Goal: Find specific page/section: Find specific page/section

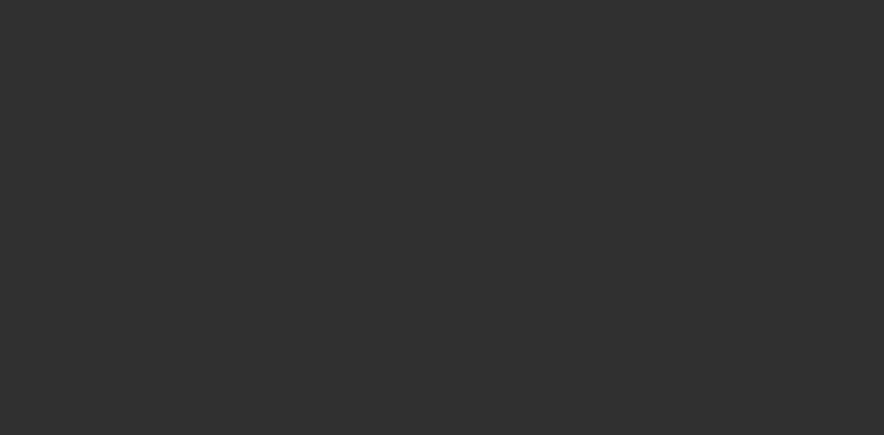
select select "10"
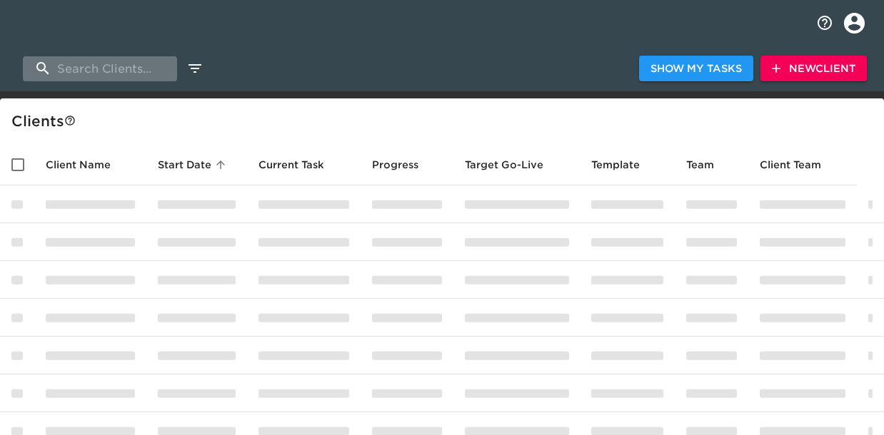
click at [152, 69] on input "search" at bounding box center [100, 68] width 154 height 25
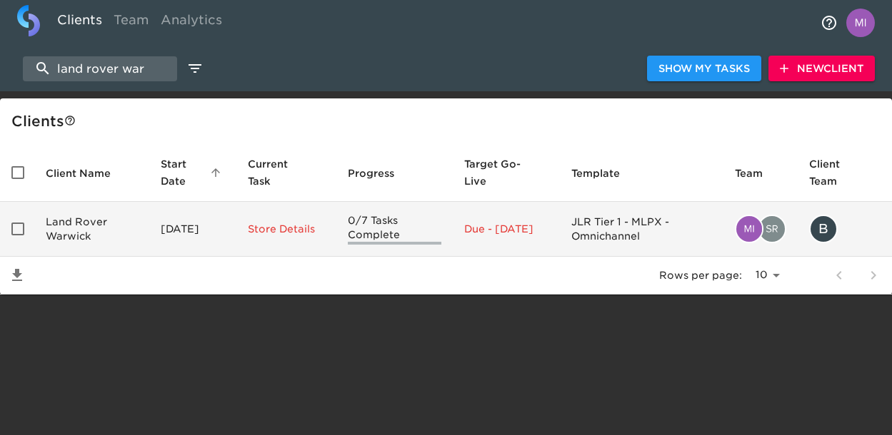
type input "land rover war"
click at [65, 229] on td "Land Rover Warwick" at bounding box center [91, 229] width 115 height 55
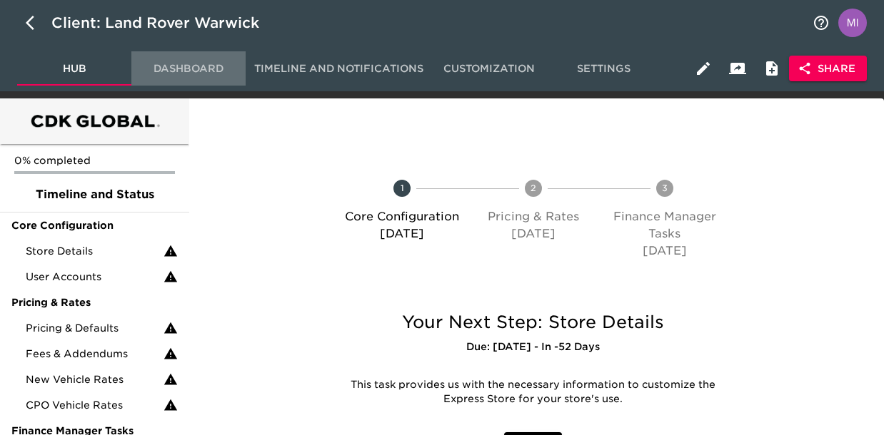
click at [198, 79] on button "Dashboard" at bounding box center [188, 68] width 114 height 34
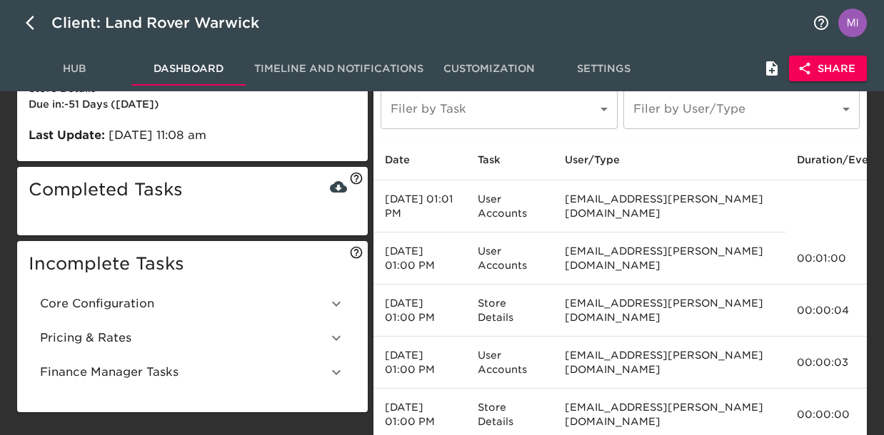
scroll to position [63, 0]
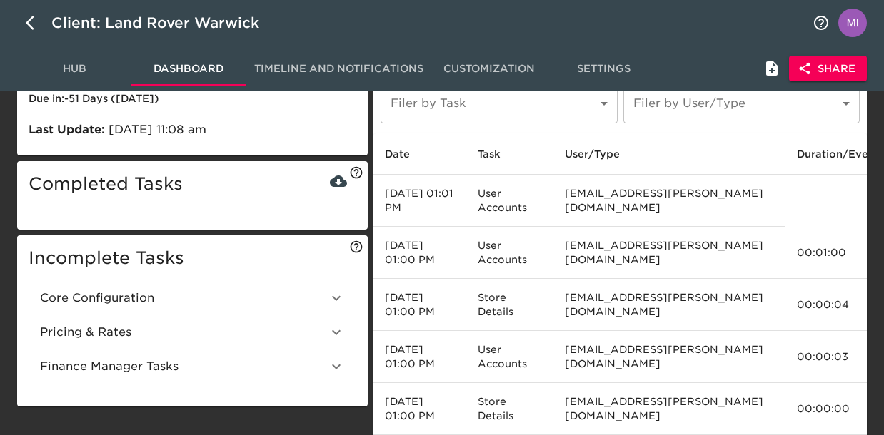
click at [338, 296] on icon at bounding box center [336, 298] width 17 height 17
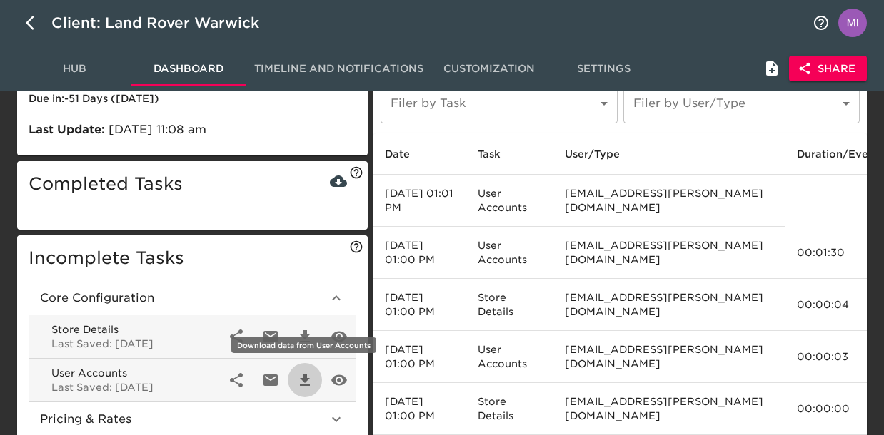
click at [306, 380] on icon "button" at bounding box center [305, 380] width 10 height 12
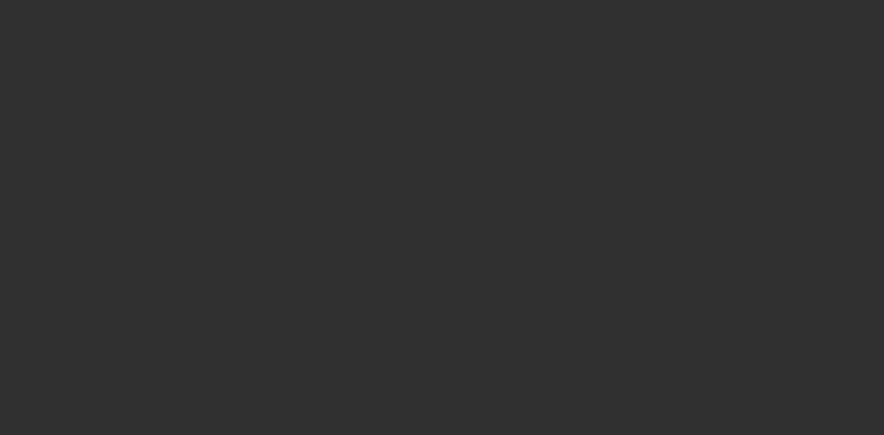
select select "10"
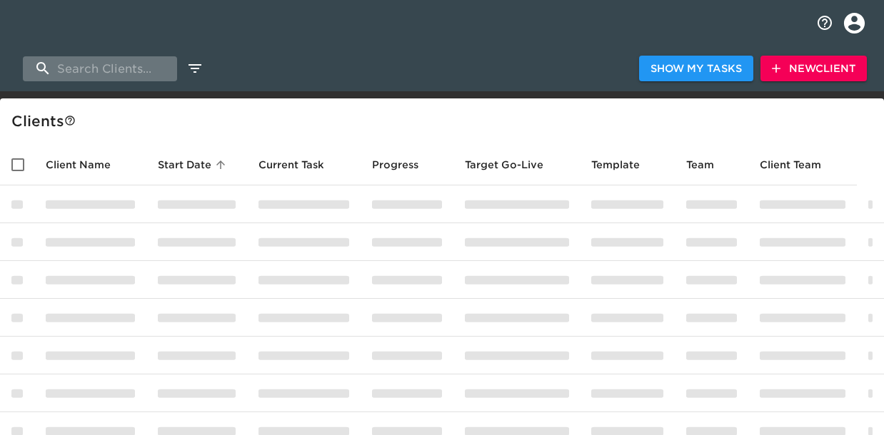
click at [140, 70] on input "search" at bounding box center [100, 68] width 154 height 25
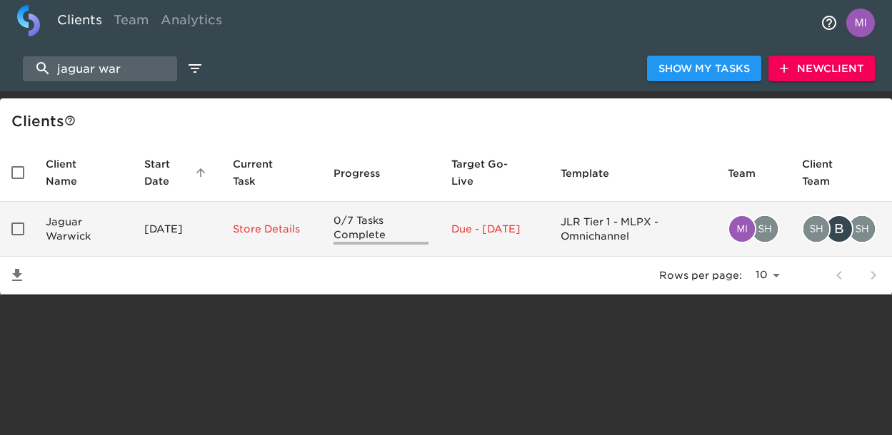
type input "jaguar war"
click at [68, 225] on td "Jaguar Warwick" at bounding box center [83, 229] width 99 height 55
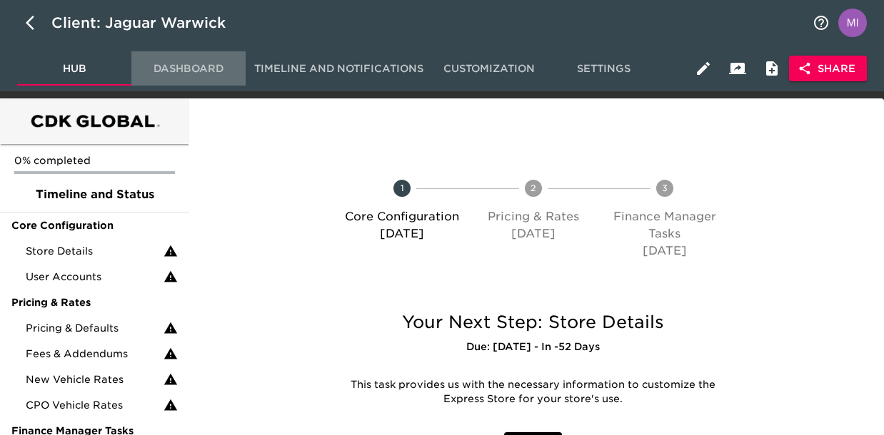
click at [194, 66] on span "Dashboard" at bounding box center [188, 69] width 97 height 18
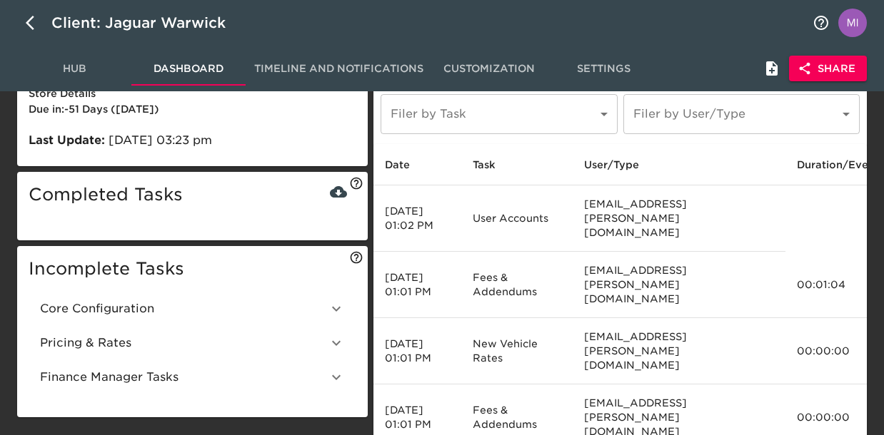
scroll to position [76, 0]
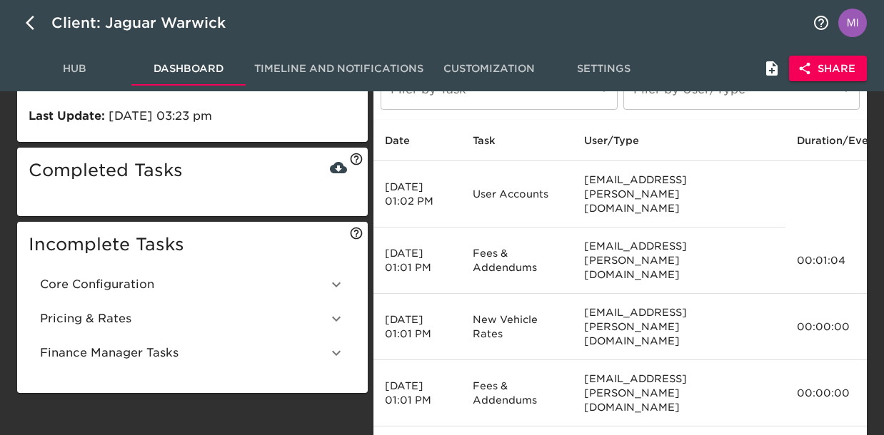
click at [338, 283] on icon at bounding box center [336, 284] width 9 height 5
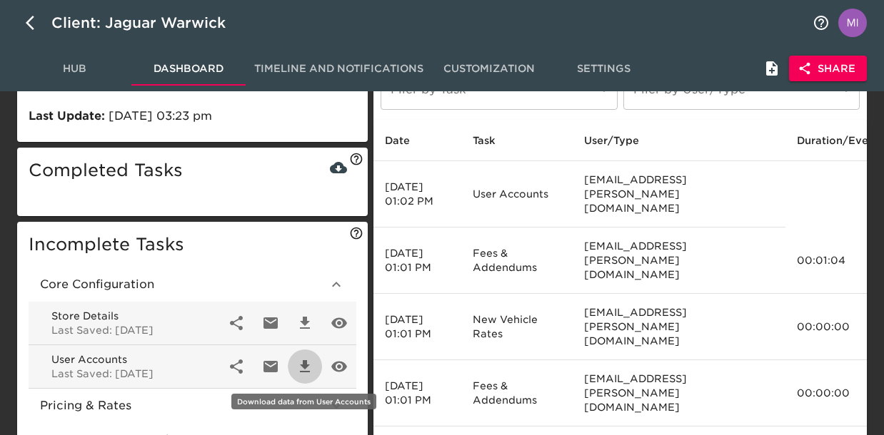
click at [303, 363] on icon "button" at bounding box center [305, 366] width 10 height 12
